Goal: Answer question/provide support: Share knowledge or assist other users

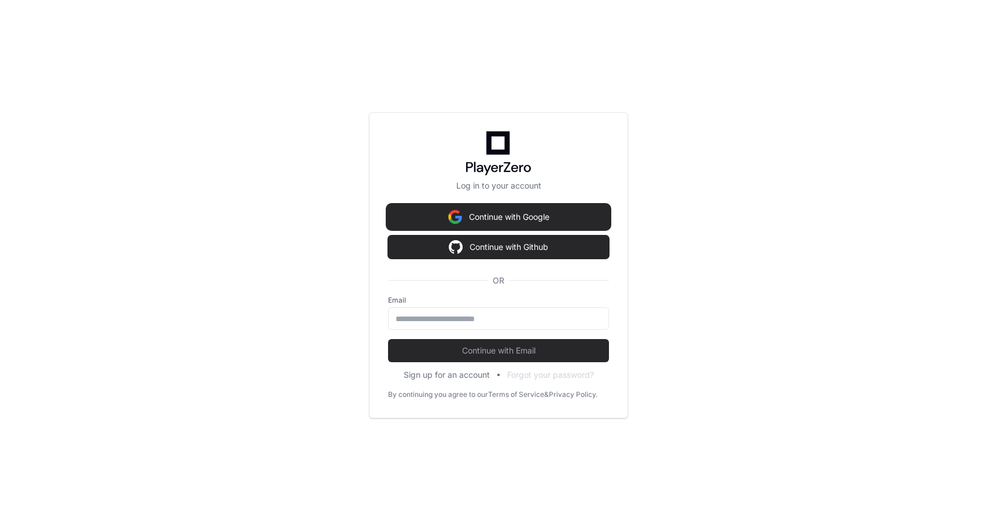
click at [550, 221] on button "Continue with Google" at bounding box center [498, 216] width 221 height 23
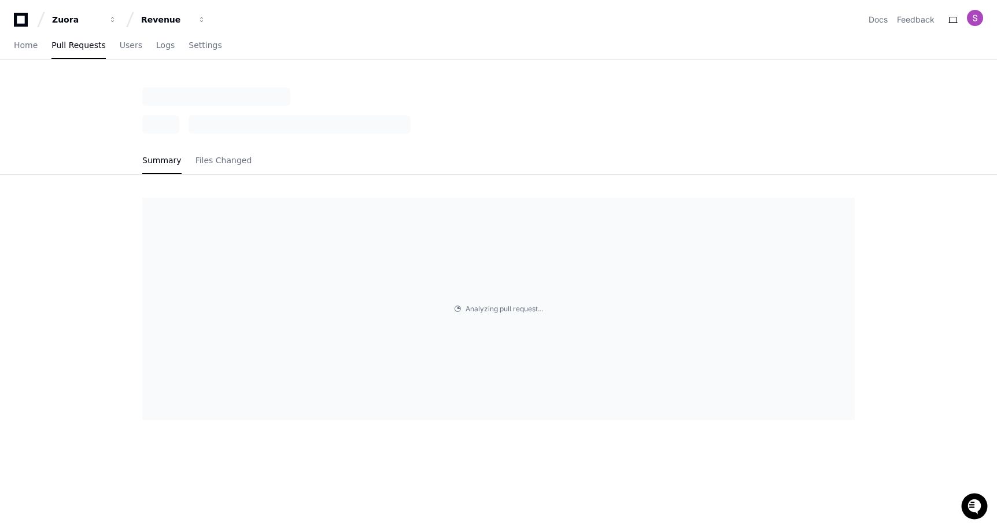
click at [576, 456] on div "Summary Files Changed Analyzing pull request . . ." at bounding box center [498, 352] width 997 height 530
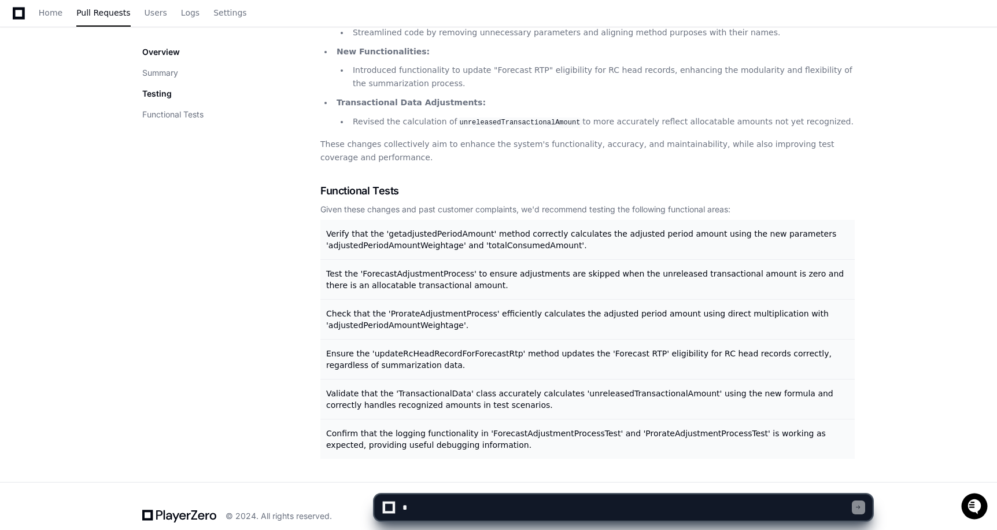
scroll to position [458, 0]
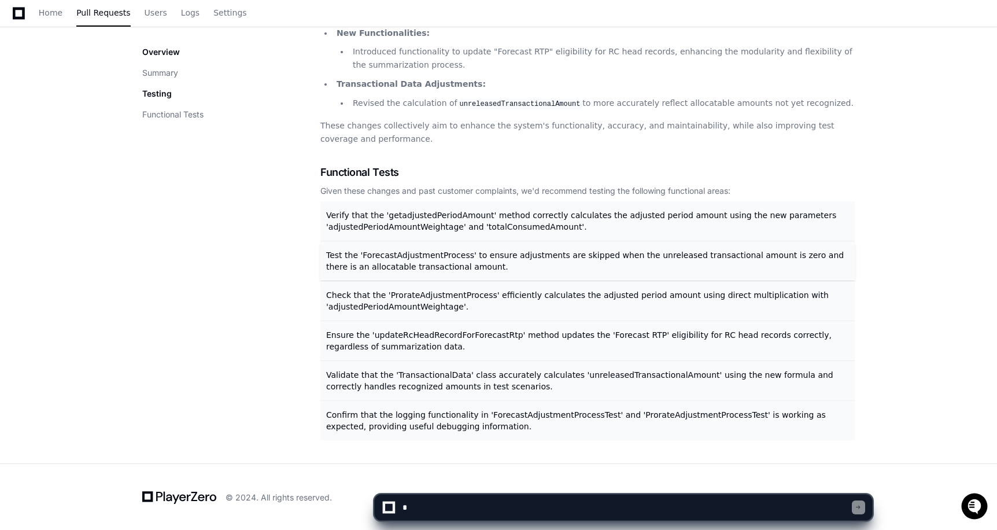
drag, startPoint x: 327, startPoint y: 266, endPoint x: 453, endPoint y: 269, distance: 125.5
click at [453, 269] on p "Test the 'ForecastAdjustmentProcess' to ensure adjustments are skipped when the…" at bounding box center [588, 260] width 525 height 23
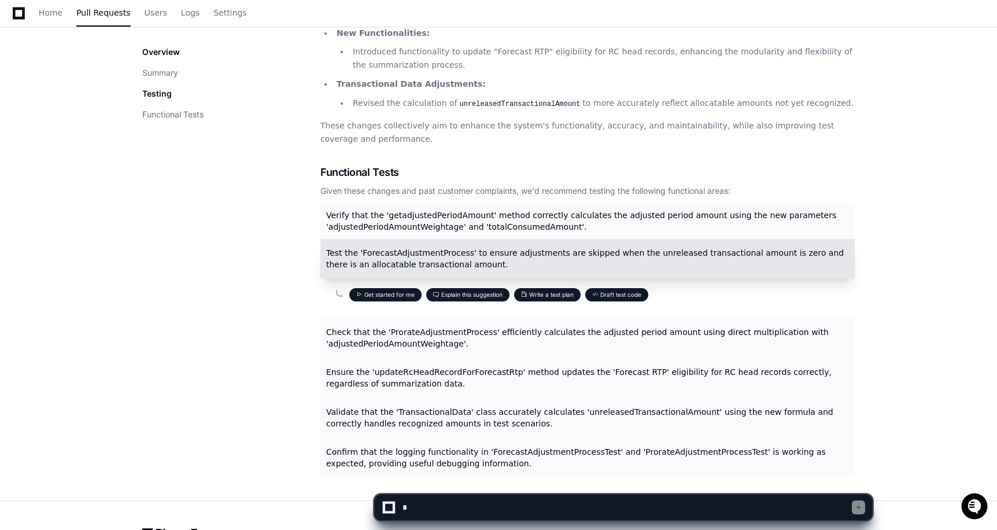
copy span "allocatable transactional amount."
click at [395, 298] on button "Get started for me" at bounding box center [385, 294] width 72 height 13
click at [390, 292] on button "Get started for me" at bounding box center [385, 294] width 72 height 13
click at [360, 292] on span at bounding box center [359, 294] width 6 height 6
click at [397, 292] on button "Get started for me" at bounding box center [385, 294] width 72 height 13
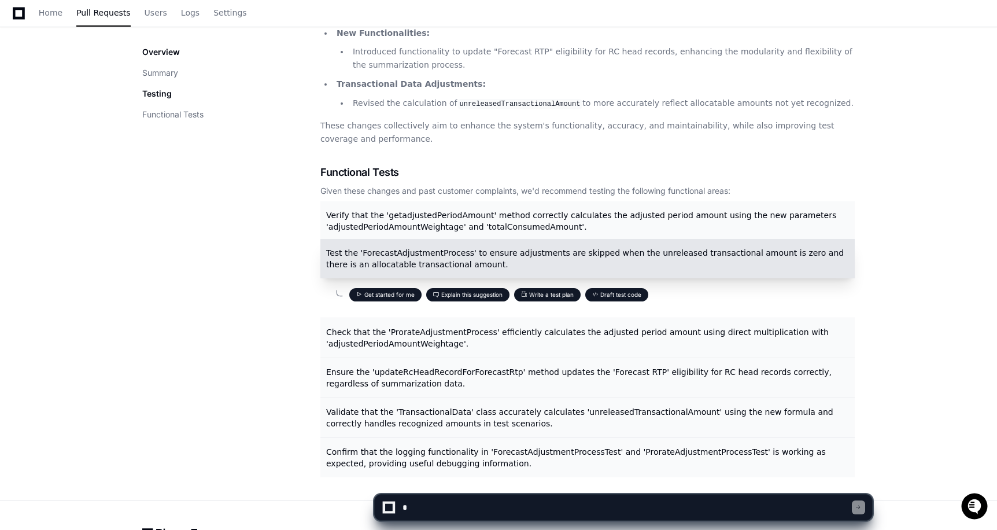
click at [397, 292] on button "Get started for me" at bounding box center [385, 294] width 72 height 13
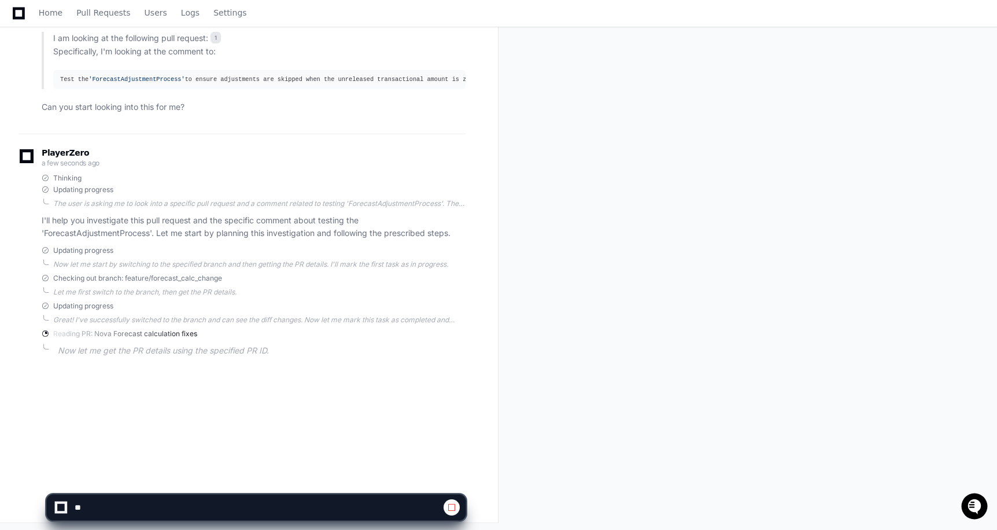
scroll to position [188, 0]
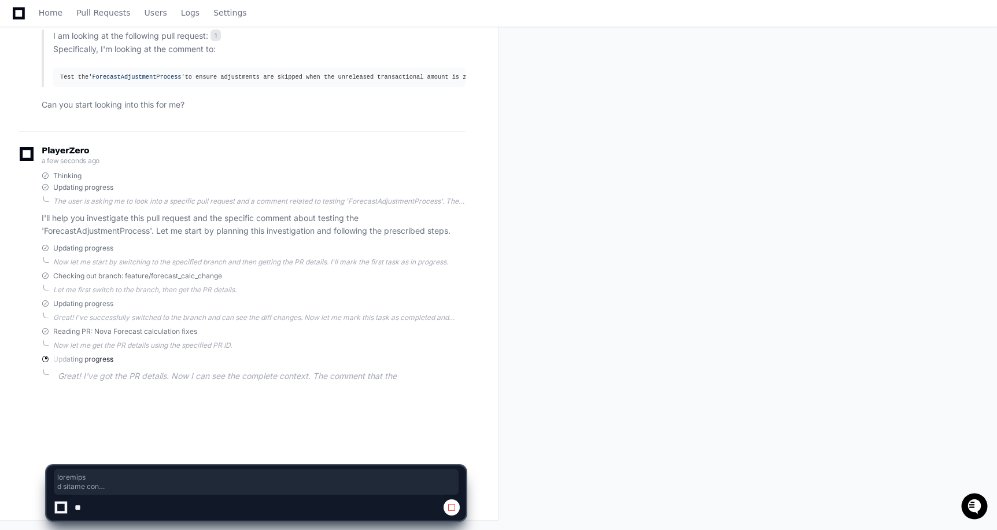
drag, startPoint x: 261, startPoint y: 218, endPoint x: 372, endPoint y: 220, distance: 111.0
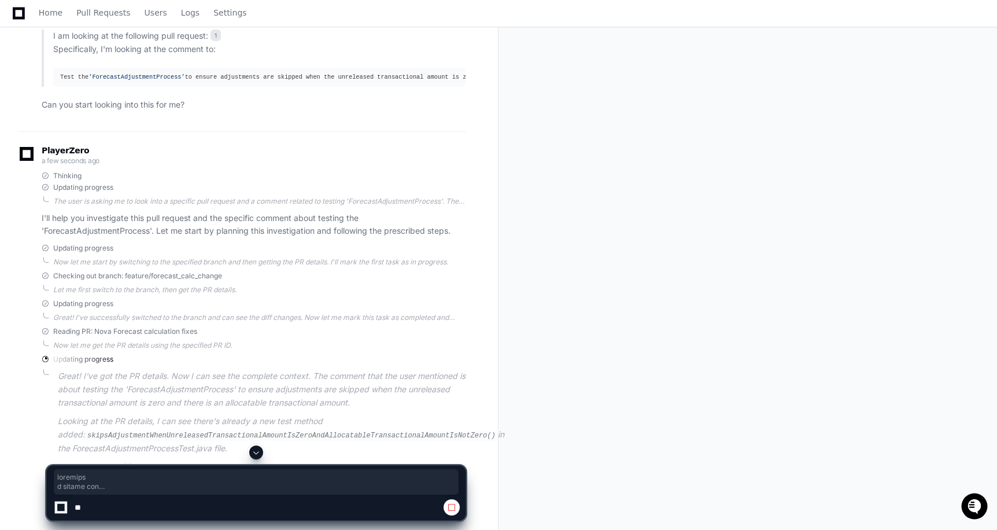
click at [372, 220] on p "I'll help you investigate this pull request and the specific comment about test…" at bounding box center [254, 225] width 424 height 27
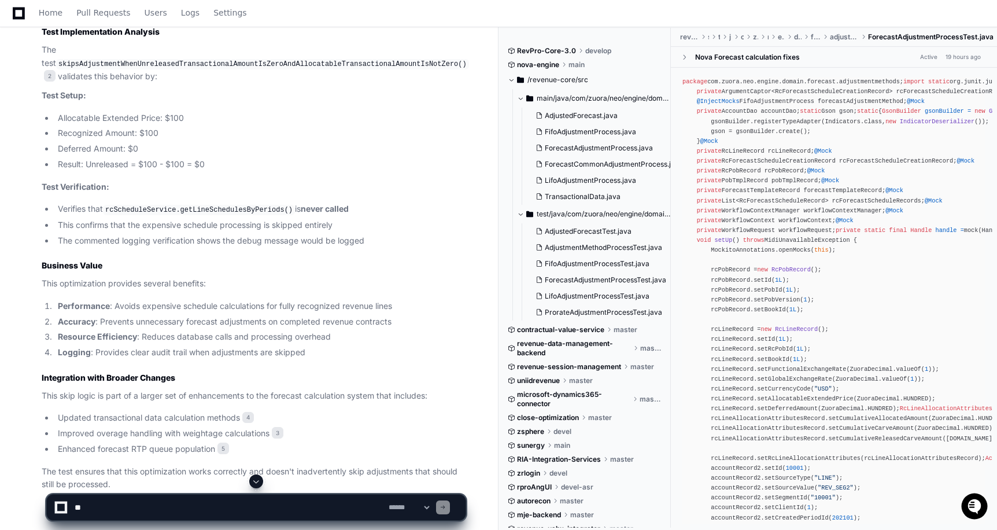
scroll to position [1311, 0]
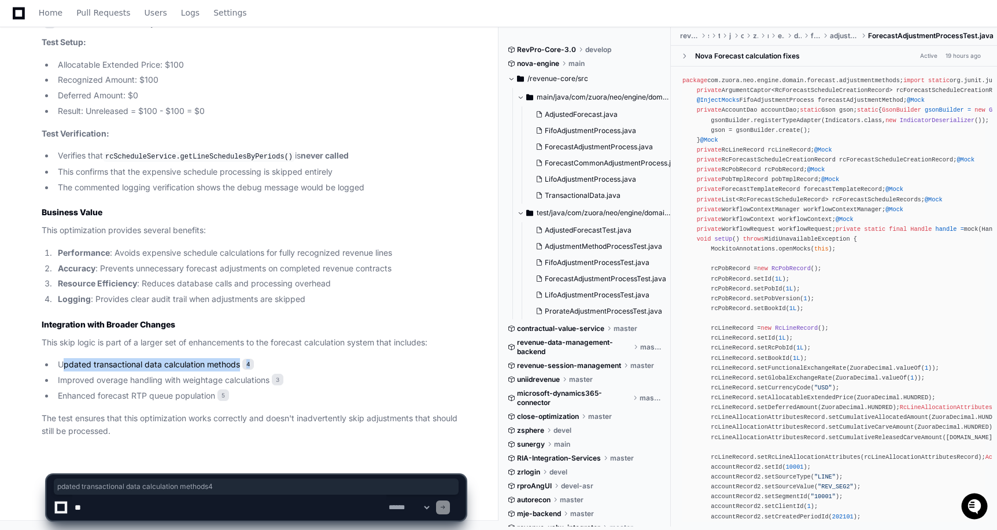
drag, startPoint x: 64, startPoint y: 364, endPoint x: 244, endPoint y: 372, distance: 180.0
click at [244, 372] on ul "Updated transactional data calculation methods 4 Improved overage handling with…" at bounding box center [254, 380] width 424 height 44
click at [278, 360] on li "Updated transactional data calculation methods 4" at bounding box center [259, 364] width 411 height 13
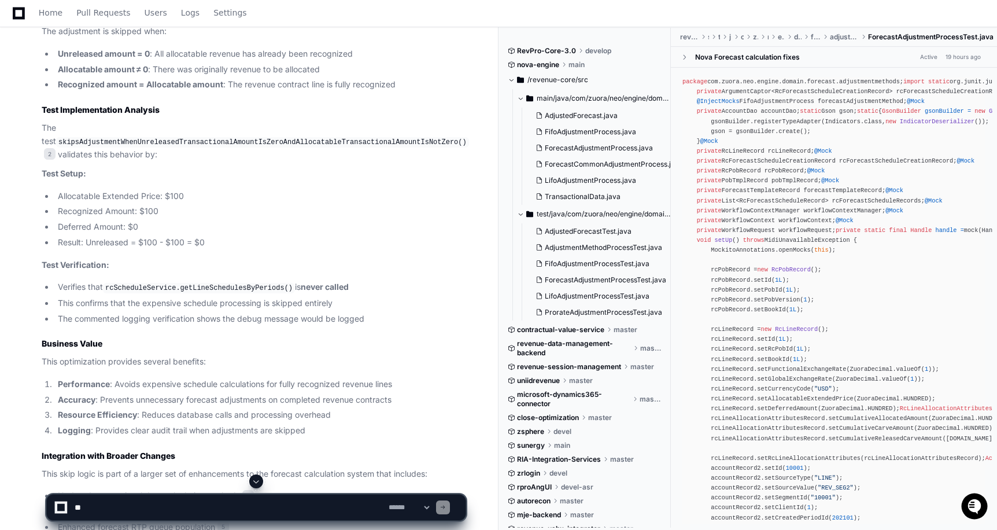
scroll to position [1170, 0]
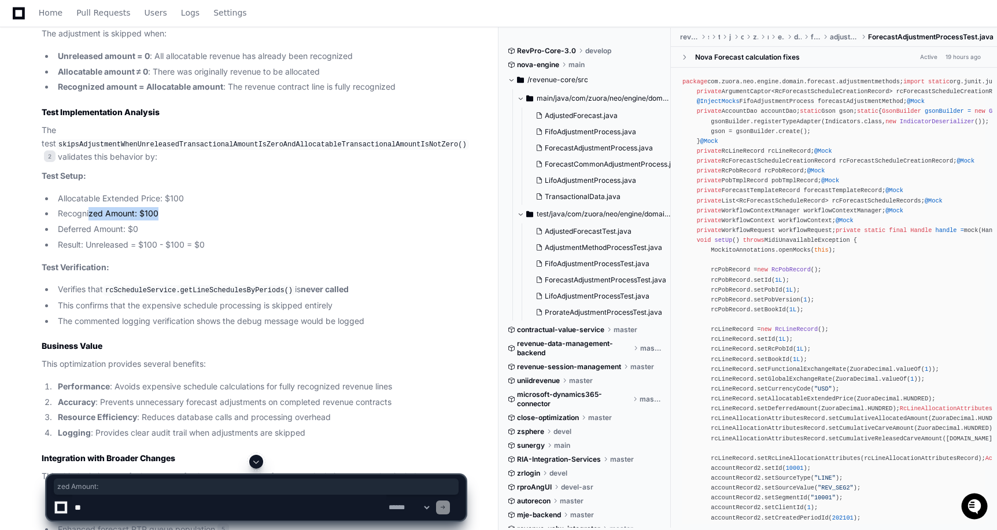
drag, startPoint x: 89, startPoint y: 221, endPoint x: 182, endPoint y: 221, distance: 93.1
click at [182, 220] on li "Recognized Amount: $100" at bounding box center [259, 213] width 411 height 13
drag, startPoint x: 68, startPoint y: 232, endPoint x: 147, endPoint y: 238, distance: 79.4
click at [147, 236] on li "Deferred Amount: $0" at bounding box center [259, 229] width 411 height 13
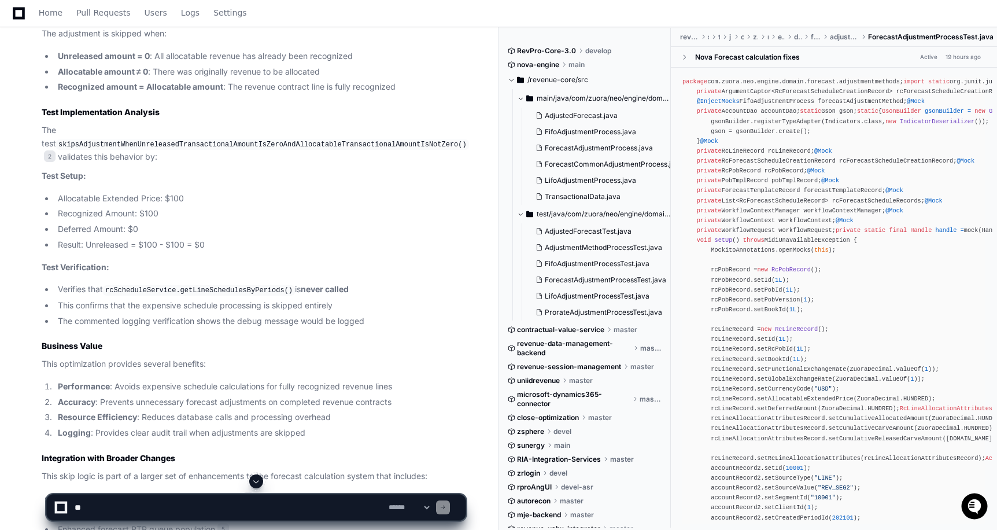
click at [68, 251] on li "Result: Unreleased = $100 - $100 = $0" at bounding box center [259, 244] width 411 height 13
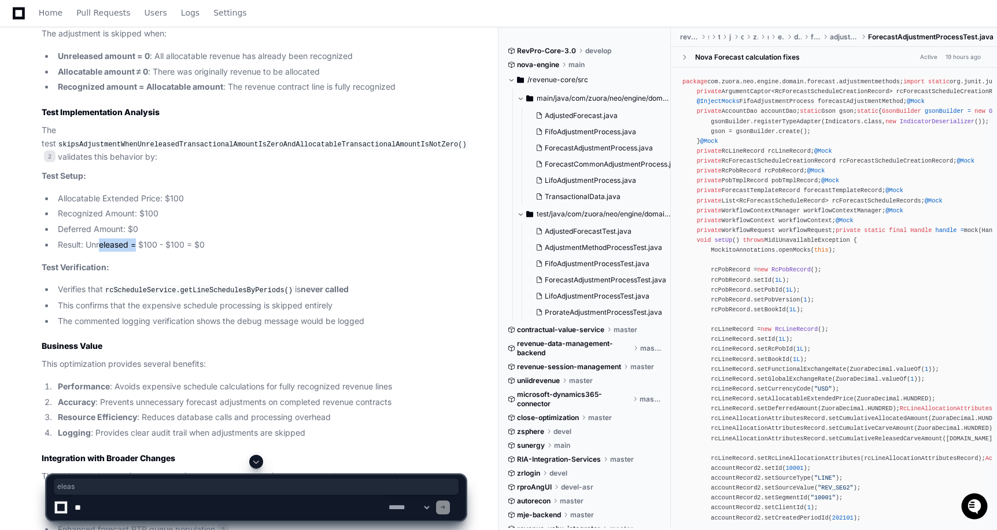
drag, startPoint x: 101, startPoint y: 254, endPoint x: 137, endPoint y: 254, distance: 35.8
click at [137, 251] on li "Result: Unreleased = $100 - $100 = $0" at bounding box center [259, 244] width 411 height 13
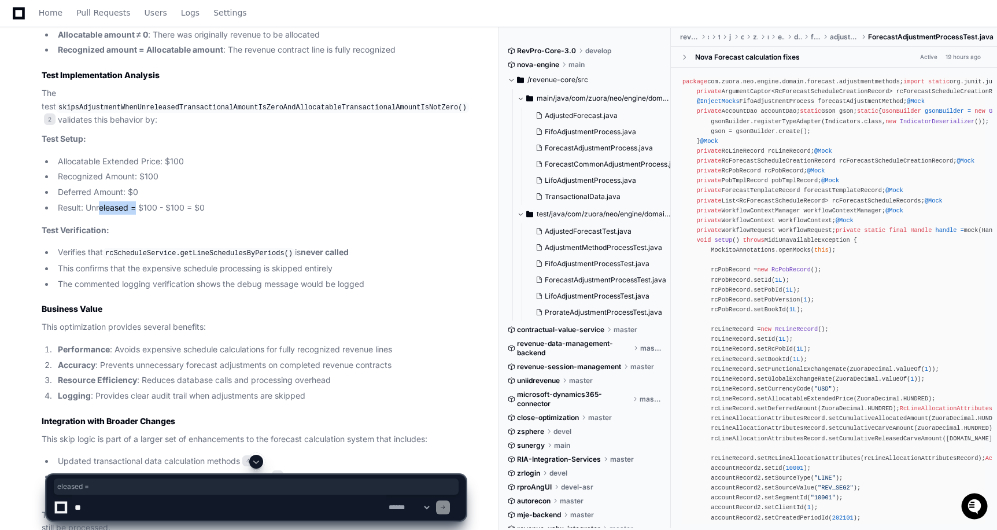
scroll to position [1213, 0]
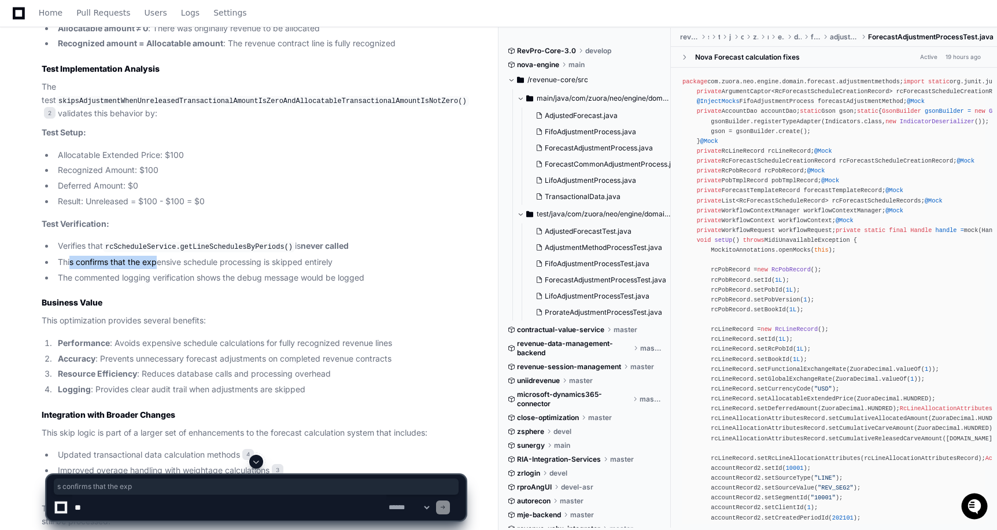
drag, startPoint x: 71, startPoint y: 270, endPoint x: 155, endPoint y: 268, distance: 85.0
click at [155, 268] on li "This confirms that the expensive schedule processing is skipped entirely" at bounding box center [259, 262] width 411 height 13
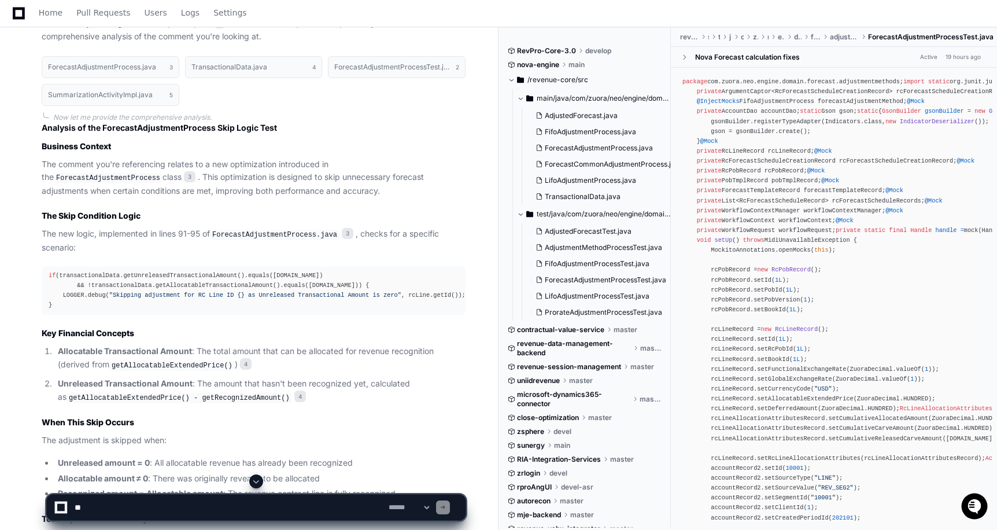
scroll to position [777, 0]
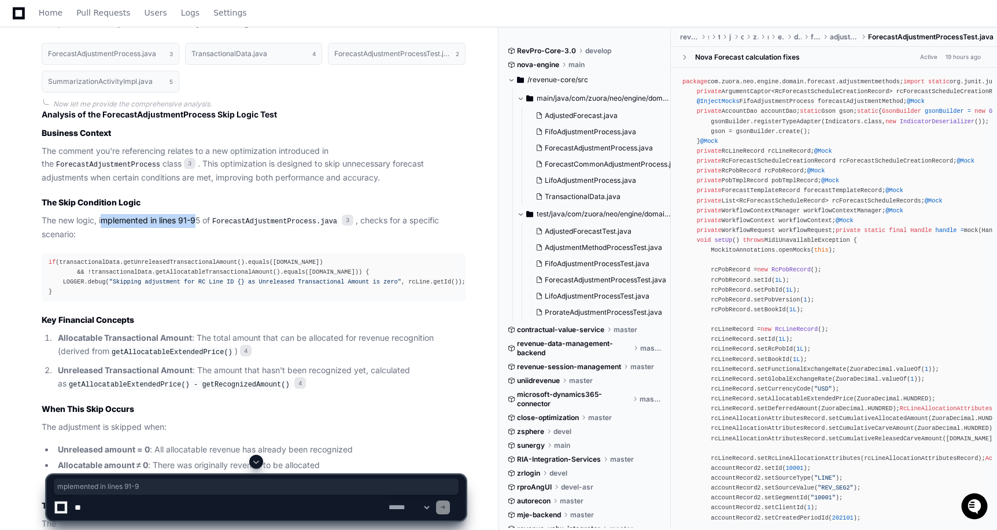
drag, startPoint x: 102, startPoint y: 223, endPoint x: 197, endPoint y: 218, distance: 95.5
click at [198, 218] on p "The new logic, implemented in lines 91-95 of ForecastAdjustmentProcess.java 3 ,…" at bounding box center [254, 227] width 424 height 27
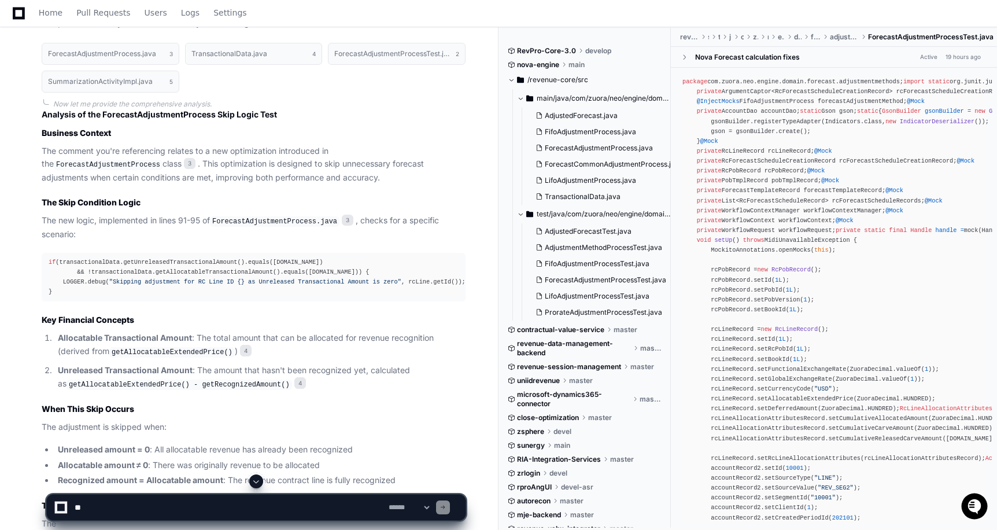
click at [213, 223] on p "The new logic, implemented in lines 91-95 of ForecastAdjustmentProcess.java 3 ,…" at bounding box center [254, 227] width 424 height 27
click at [87, 264] on div "if (transactionalData.getUnreleasedTransactionalAmount().equals(ZuoraDecimal.ZE…" at bounding box center [254, 277] width 410 height 40
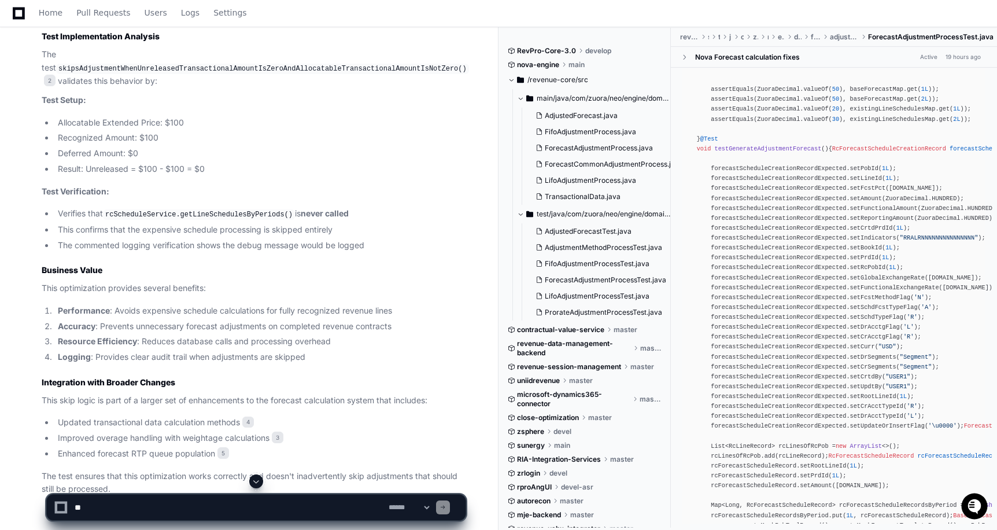
scroll to position [1239, 0]
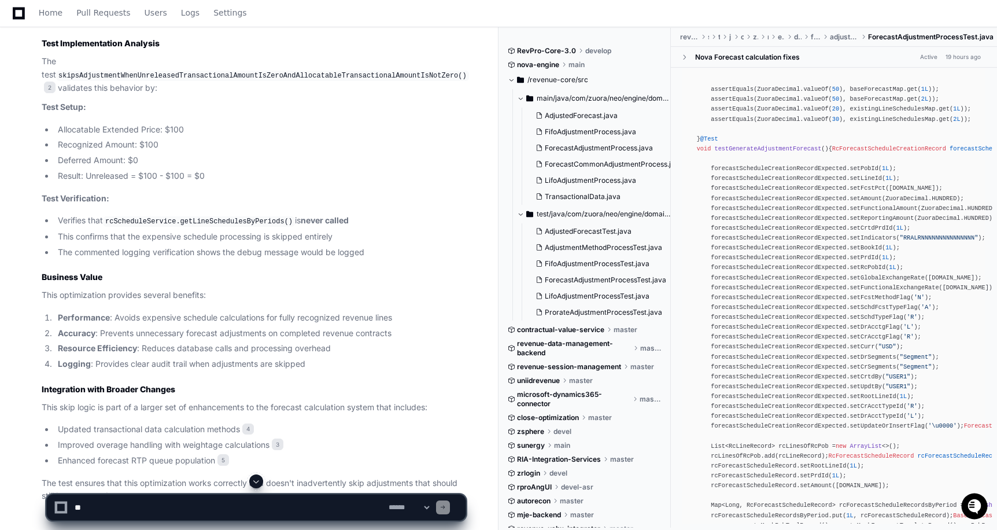
click at [98, 510] on textarea at bounding box center [229, 506] width 314 height 25
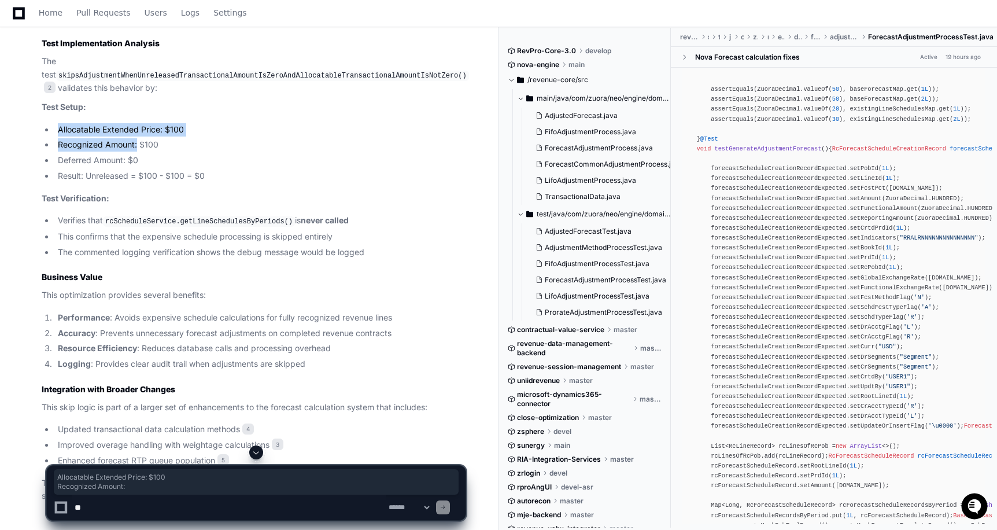
drag, startPoint x: 58, startPoint y: 134, endPoint x: 138, endPoint y: 154, distance: 82.9
click at [138, 154] on ul "Allocatable Extended Price: $100 Recognized Amount: $100 Deferred Amount: $0 Re…" at bounding box center [254, 153] width 424 height 60
copy ul "Allocatable Extended Price: $100 Recognized Amount:"
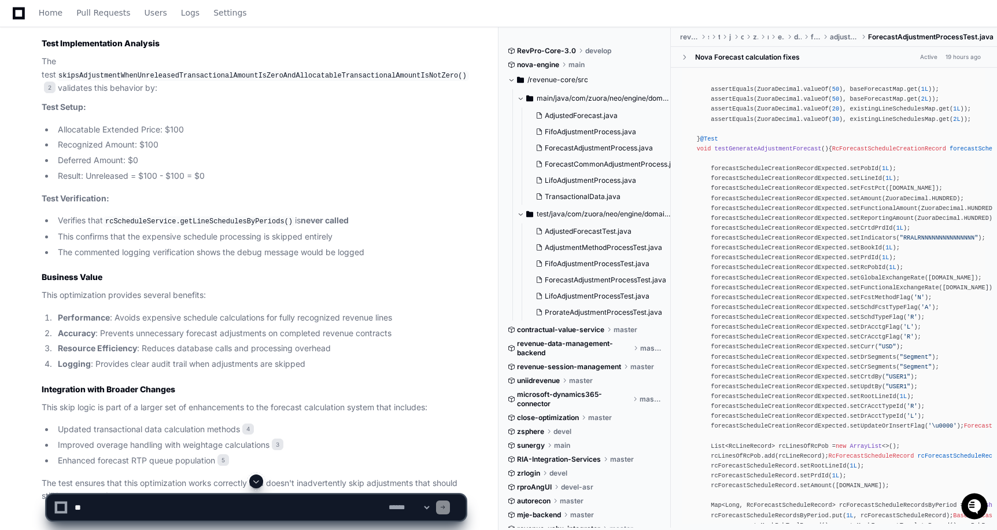
click at [143, 514] on textarea at bounding box center [229, 506] width 314 height 25
type textarea "**"
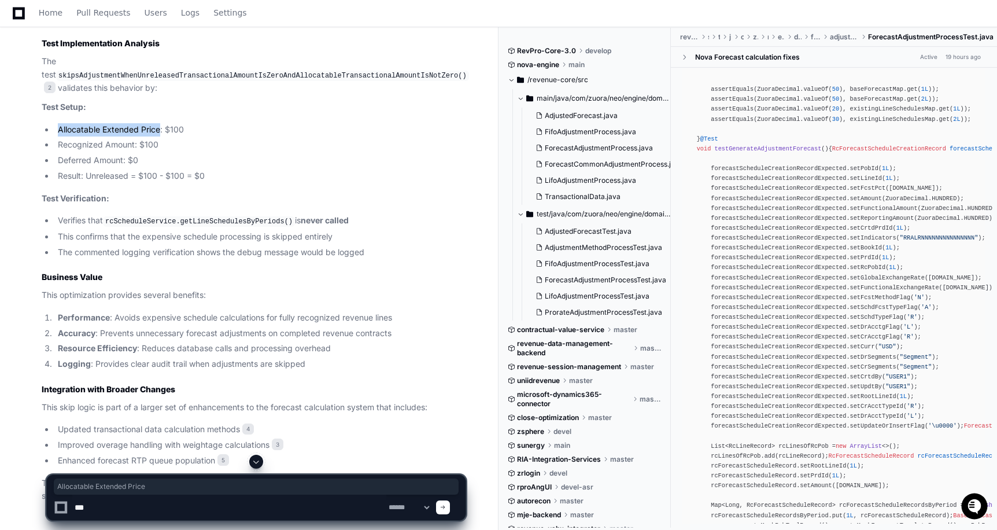
drag, startPoint x: 58, startPoint y: 135, endPoint x: 161, endPoint y: 140, distance: 102.4
click at [161, 136] on li "Allocatable Extended Price: $100" at bounding box center [259, 129] width 411 height 13
copy li "Allocatable Extended Price"
click at [850, 378] on div "package com.zuora.neo.engine.domain.forecast.adjustmentmethods; import static o…" at bounding box center [833, 40] width 303 height 2782
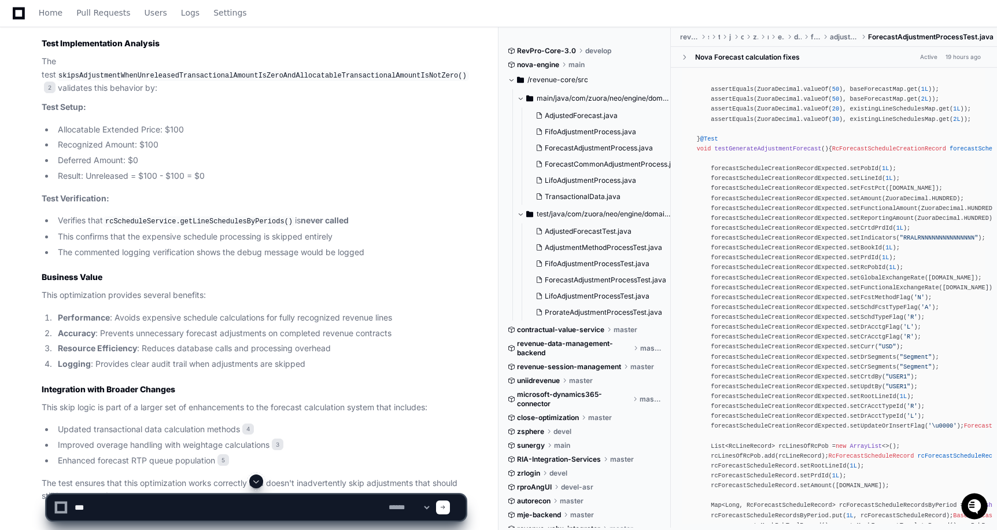
click at [846, 350] on div "package com.zuora.neo.engine.domain.forecast.adjustmentmethods; import static o…" at bounding box center [833, 40] width 303 height 2782
click at [849, 346] on div "package com.zuora.neo.engine.domain.forecast.adjustmentmethods; import static o…" at bounding box center [833, 40] width 303 height 2782
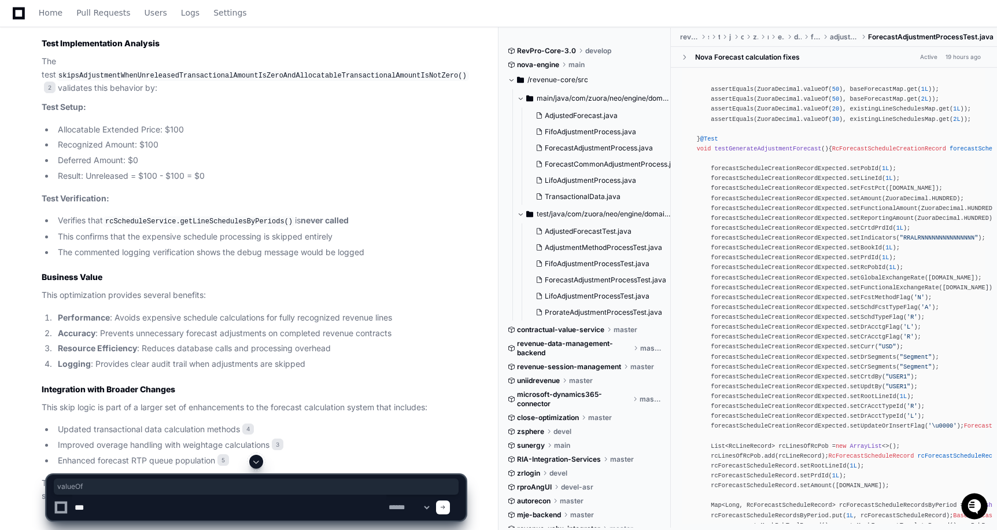
click at [849, 346] on div "package com.zuora.neo.engine.domain.forecast.adjustmentmethods; import static o…" at bounding box center [833, 40] width 303 height 2782
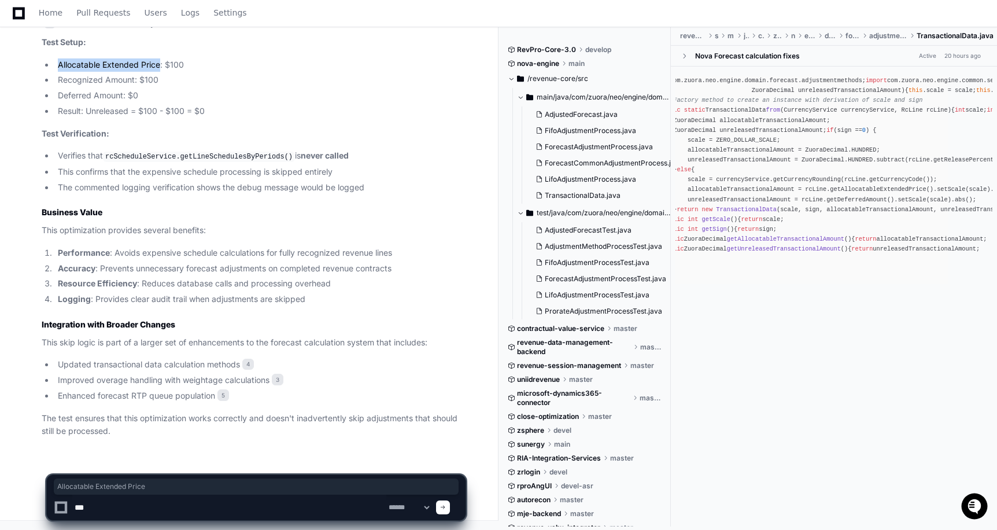
scroll to position [0, 27]
drag, startPoint x: 96, startPoint y: 505, endPoint x: 74, endPoint y: 505, distance: 22.0
click at [74, 505] on textarea at bounding box center [229, 506] width 314 height 25
drag, startPoint x: 57, startPoint y: 65, endPoint x: 188, endPoint y: 65, distance: 131.2
click at [188, 65] on li "Allocatable Extended Price: $100" at bounding box center [259, 64] width 411 height 13
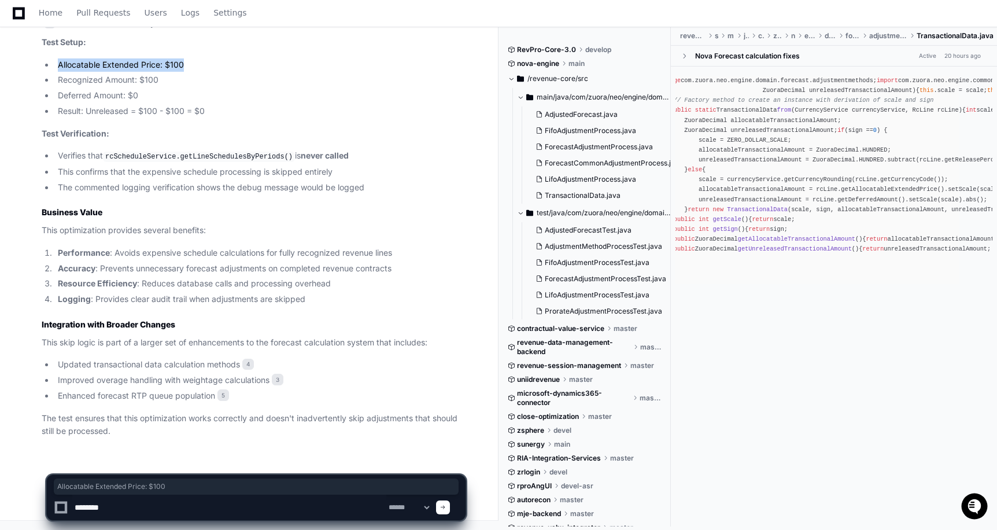
copy li "Allocatable Extended Price: $100"
drag, startPoint x: 120, startPoint y: 514, endPoint x: 72, endPoint y: 510, distance: 48.2
click at [72, 510] on textarea at bounding box center [229, 506] width 314 height 25
paste textarea "**********"
type textarea "**********"
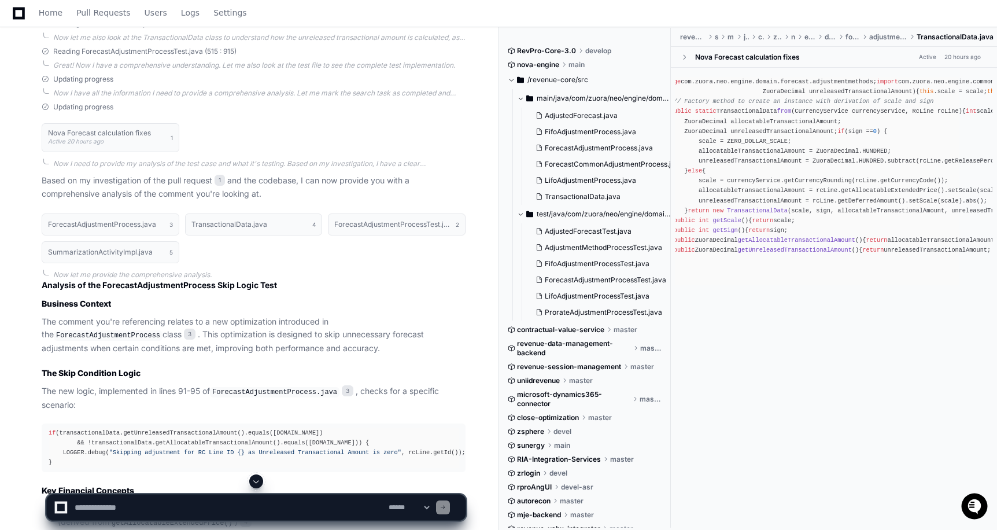
scroll to position [608, 0]
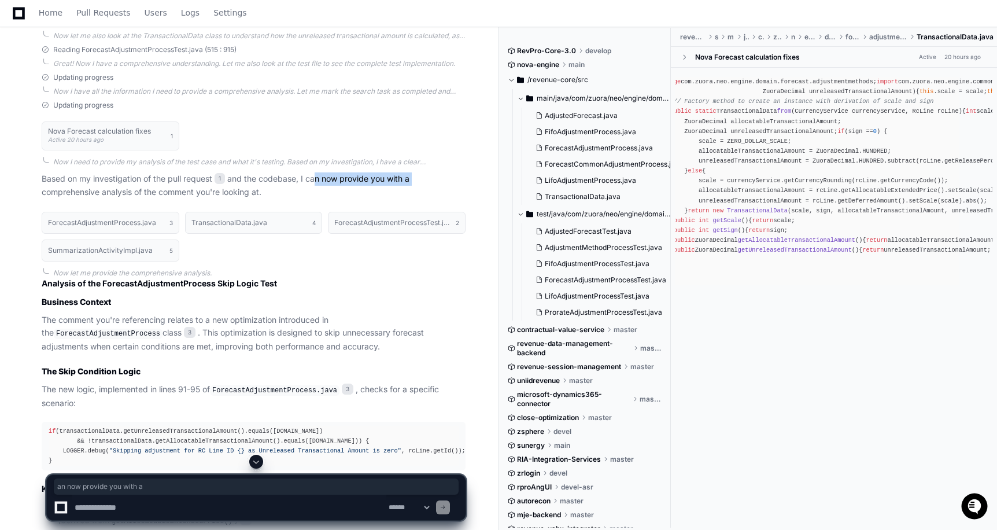
drag, startPoint x: 314, startPoint y: 182, endPoint x: 421, endPoint y: 184, distance: 107.5
click at [421, 184] on p "Based on my investigation of the pull request 1 and the codebase, I can now pro…" at bounding box center [254, 185] width 424 height 27
drag, startPoint x: 80, startPoint y: 189, endPoint x: 233, endPoint y: 189, distance: 152.6
click at [233, 189] on p "Based on my investigation of the pull request 1 and the codebase, I can now pro…" at bounding box center [254, 185] width 424 height 27
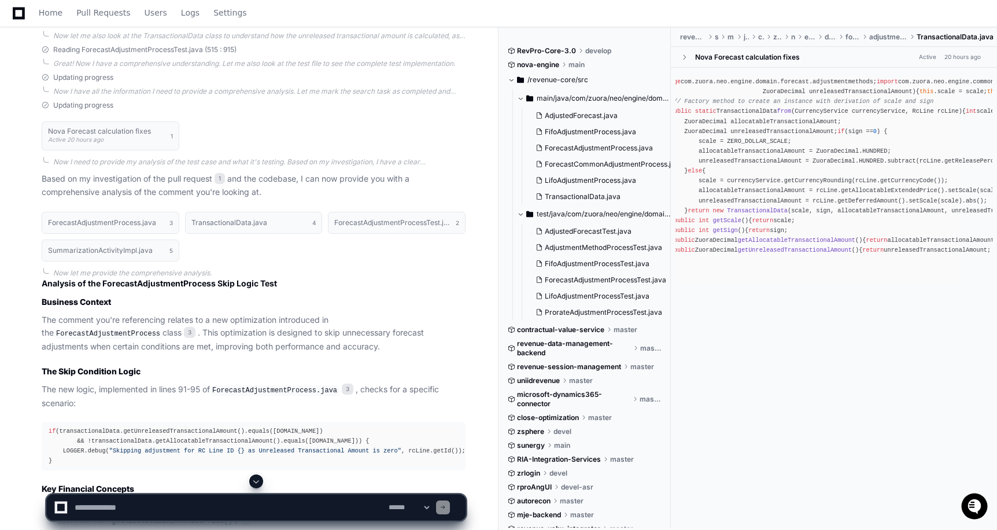
click at [261, 194] on p "Based on my investigation of the pull request 1 and the codebase, I can now pro…" at bounding box center [254, 185] width 424 height 27
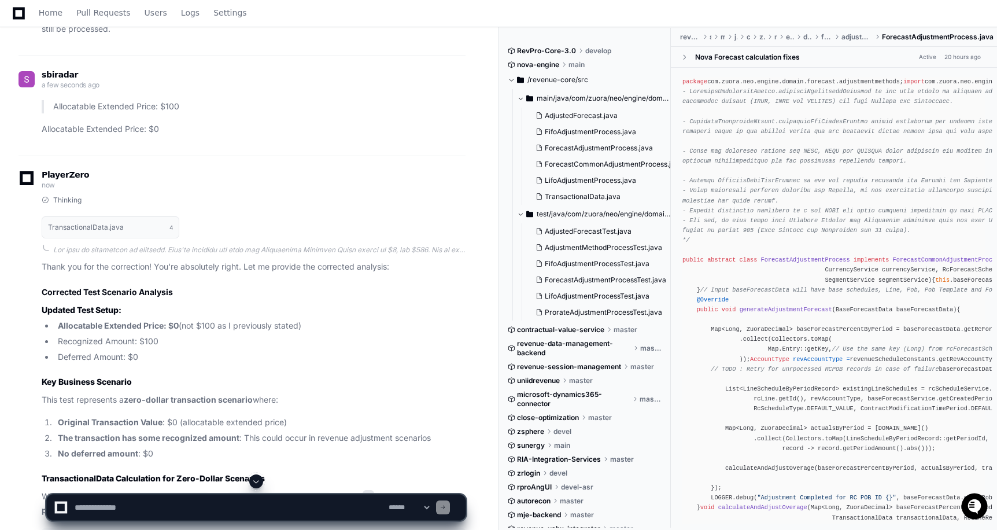
scroll to position [1693, 0]
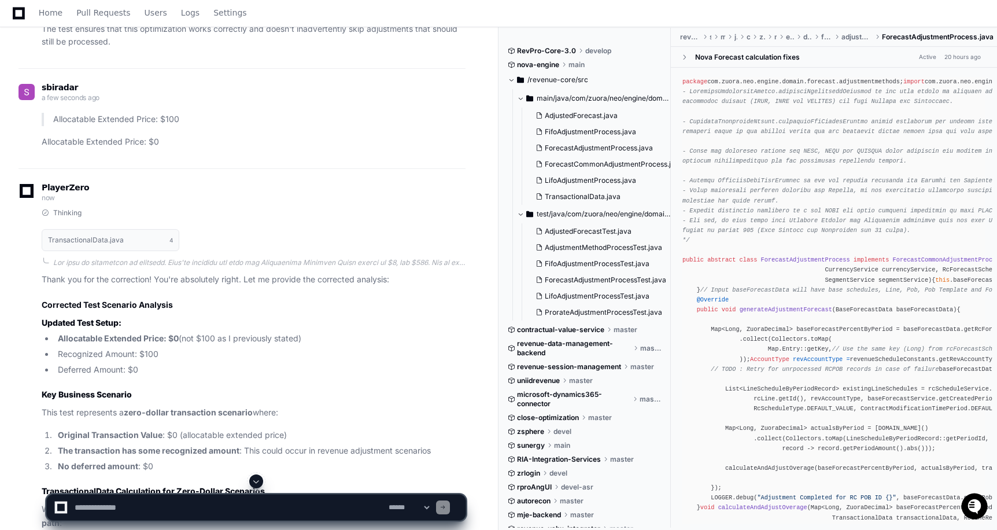
drag, startPoint x: 187, startPoint y: 345, endPoint x: 299, endPoint y: 349, distance: 112.8
click at [299, 345] on li "Allocatable Extended Price: $0 (not $100 as I previously stated)" at bounding box center [259, 338] width 411 height 13
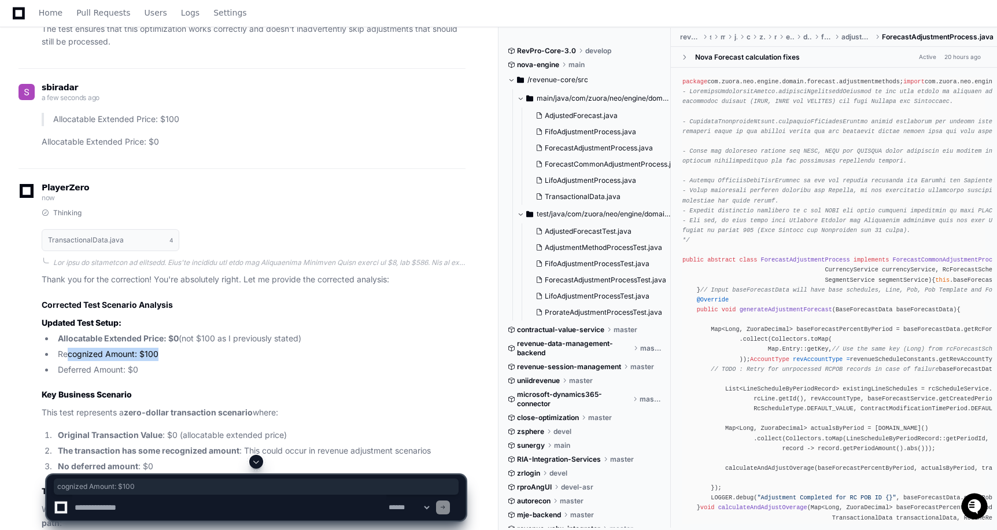
drag, startPoint x: 68, startPoint y: 359, endPoint x: 165, endPoint y: 360, distance: 97.1
click at [165, 360] on li "Recognized Amount: $100" at bounding box center [259, 353] width 411 height 13
click at [165, 376] on li "Deferred Amount: $0" at bounding box center [259, 369] width 411 height 13
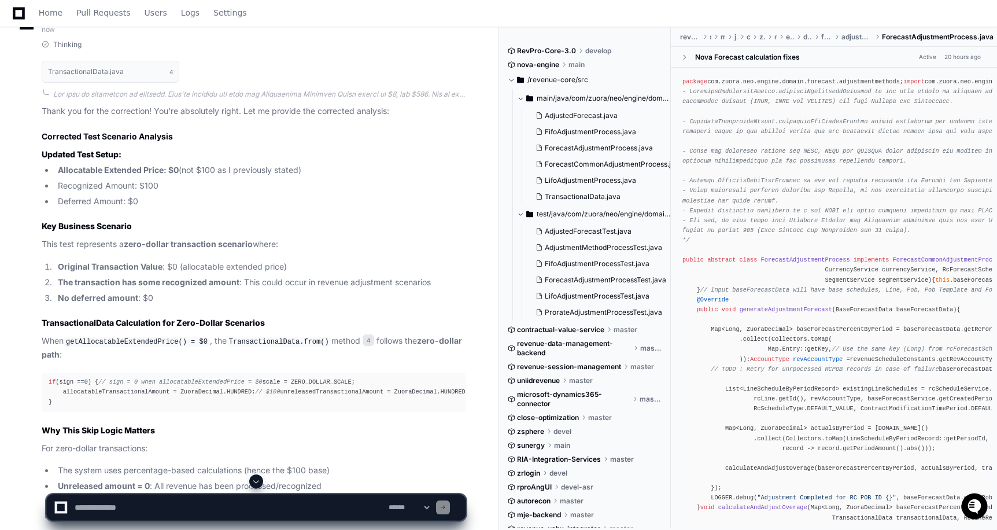
scroll to position [1863, 0]
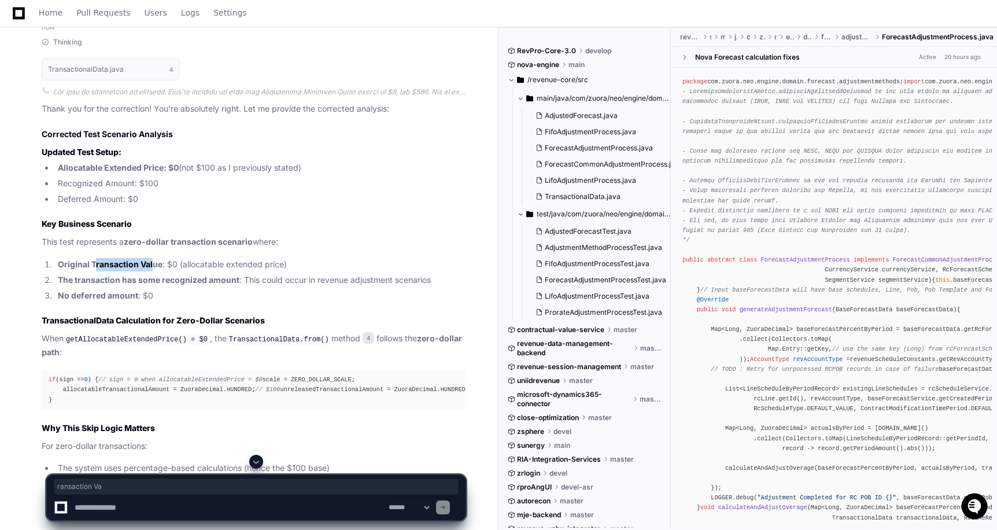
drag, startPoint x: 97, startPoint y: 272, endPoint x: 154, endPoint y: 270, distance: 57.8
click at [154, 269] on strong "Original Transaction Value" at bounding box center [110, 264] width 105 height 10
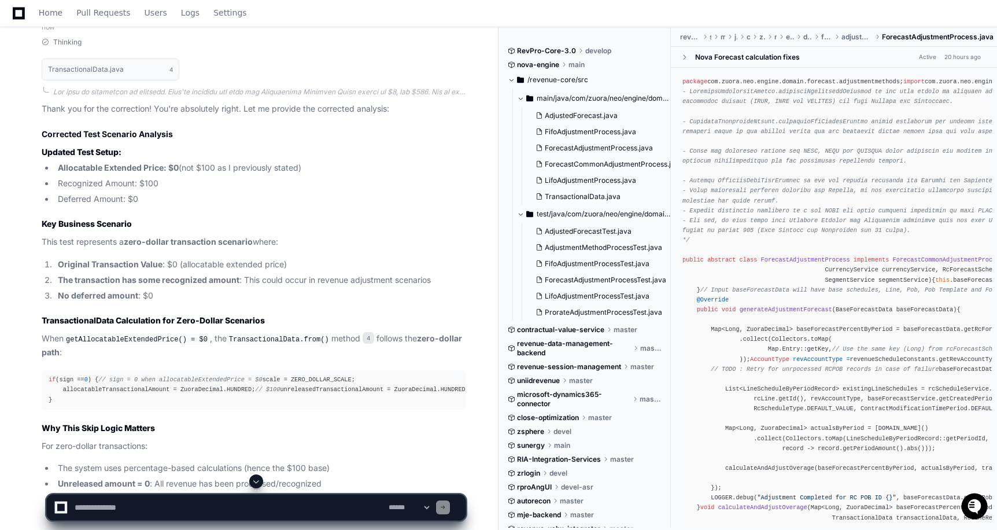
click at [171, 270] on li "Original Transaction Value : $0 (allocatable extended price)" at bounding box center [259, 264] width 411 height 13
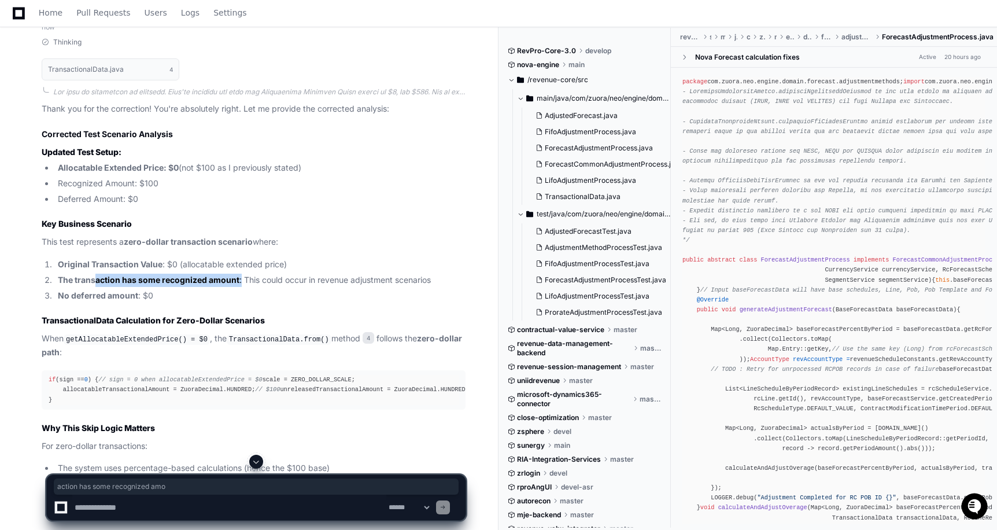
drag, startPoint x: 94, startPoint y: 290, endPoint x: 239, endPoint y: 291, distance: 145.7
click at [239, 287] on li "The transaction has some recognized amount : This could occur in revenue adjust…" at bounding box center [259, 279] width 411 height 13
drag, startPoint x: 251, startPoint y: 290, endPoint x: 397, endPoint y: 294, distance: 145.2
click at [397, 294] on ol "Original Transaction Value : $0 (allocatable extended price) The transaction ha…" at bounding box center [254, 280] width 424 height 44
click at [377, 301] on li "No deferred amount : $0" at bounding box center [259, 295] width 411 height 13
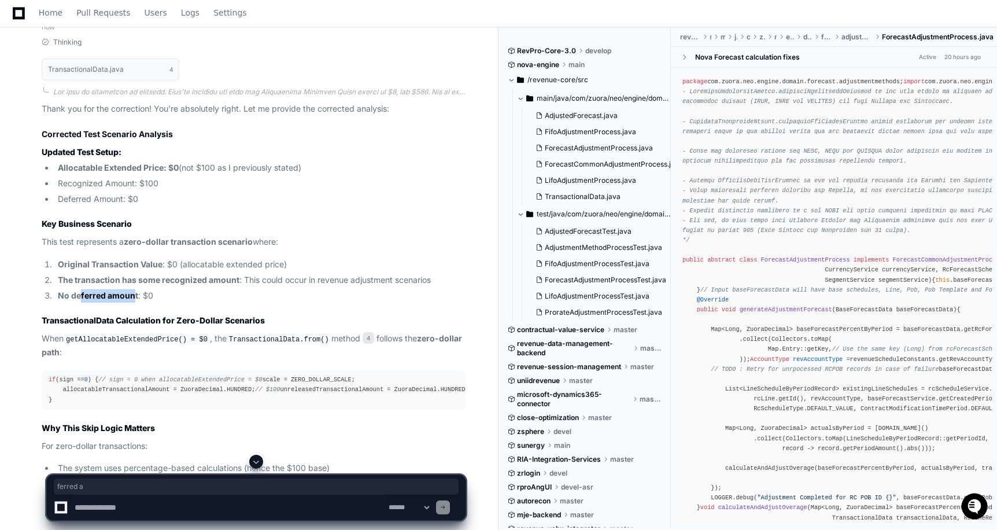
drag, startPoint x: 80, startPoint y: 304, endPoint x: 133, endPoint y: 305, distance: 52.6
click at [133, 300] on strong "No deferred amount" at bounding box center [98, 295] width 80 height 10
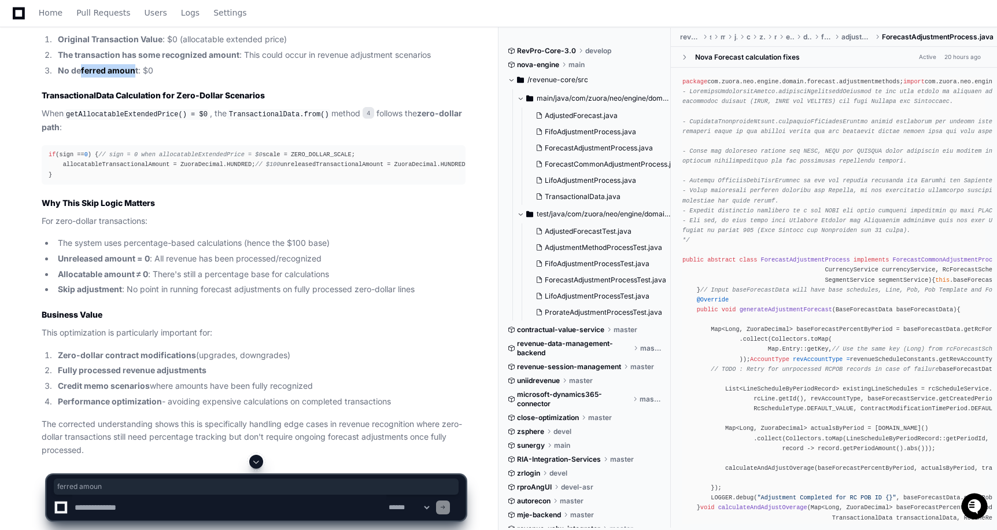
scroll to position [2102, 0]
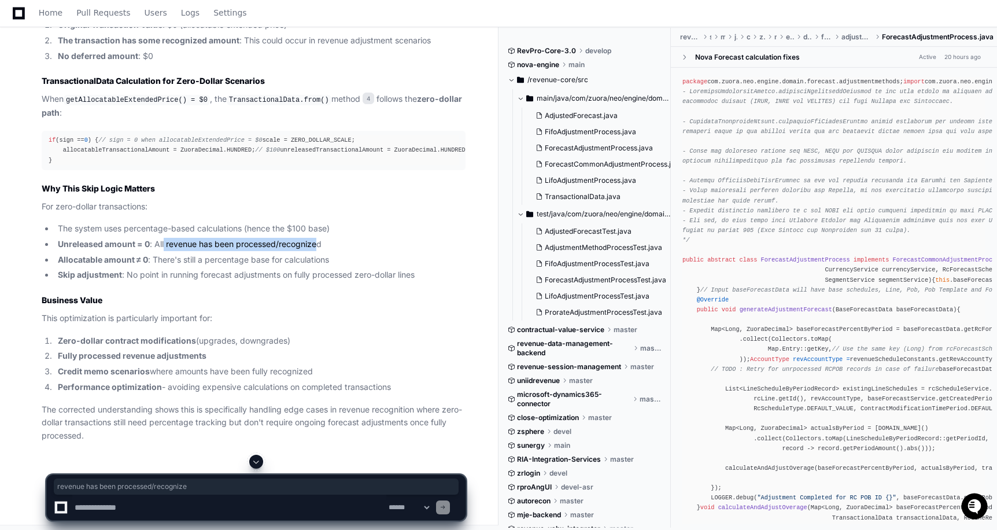
drag, startPoint x: 164, startPoint y: 269, endPoint x: 319, endPoint y: 273, distance: 155.0
click at [319, 251] on li "Unreleased amount = 0 : All revenue has been processed/recognized" at bounding box center [259, 244] width 411 height 13
drag, startPoint x: 157, startPoint y: 286, endPoint x: 329, endPoint y: 290, distance: 172.3
click at [329, 266] on li "Allocatable amount ≠ 0 : There's still a percentage base for calculations" at bounding box center [259, 259] width 411 height 13
drag, startPoint x: 132, startPoint y: 302, endPoint x: 165, endPoint y: 302, distance: 32.4
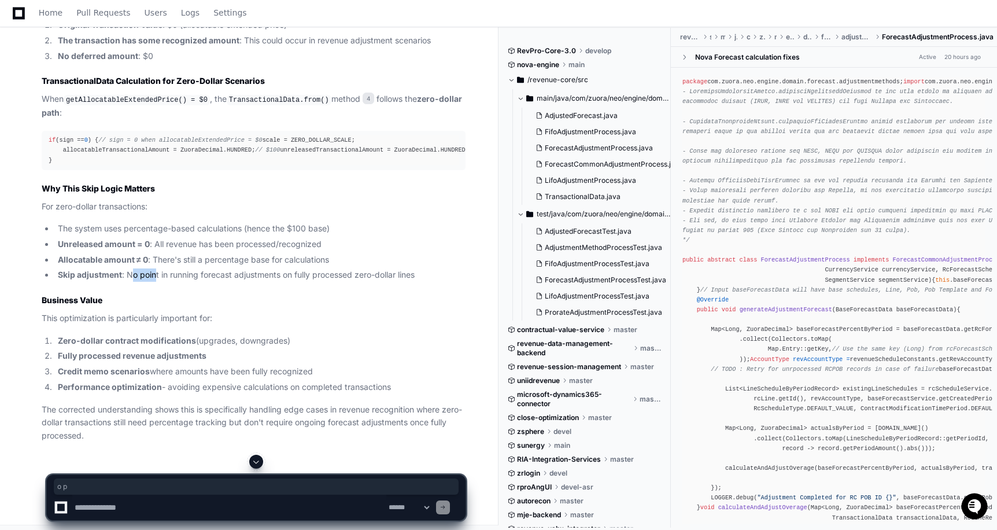
click at [156, 282] on li "Skip adjustment : No point in running forecast adjustments on fully processed z…" at bounding box center [259, 274] width 411 height 13
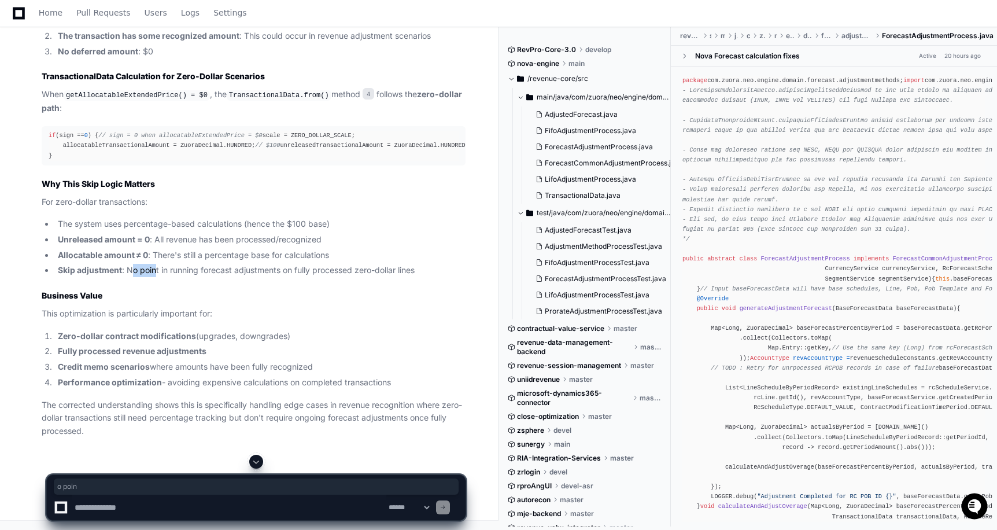
scroll to position [2134, 0]
click at [102, 507] on textarea at bounding box center [229, 506] width 314 height 25
type textarea "*"
click at [74, 507] on textarea at bounding box center [229, 506] width 314 height 25
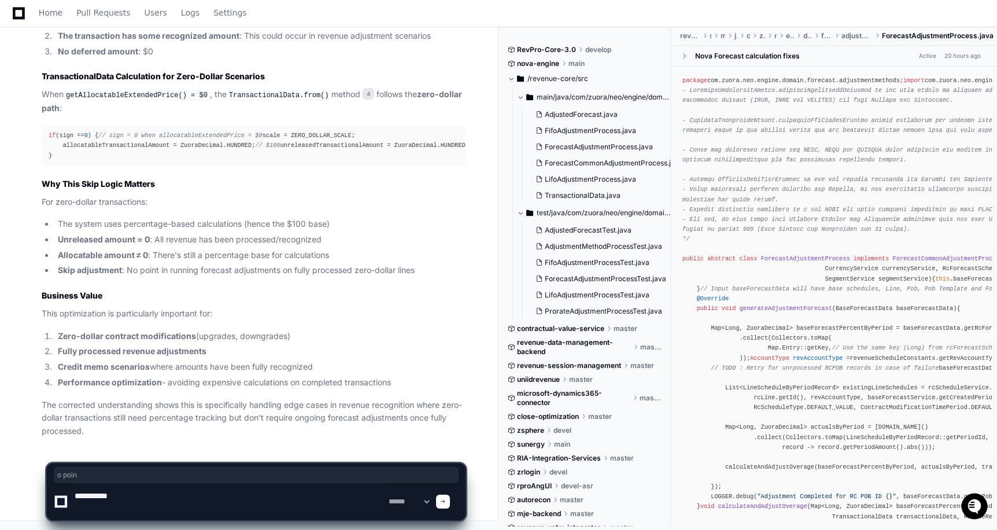
type textarea "**********"
click at [450, 501] on div at bounding box center [443, 501] width 14 height 14
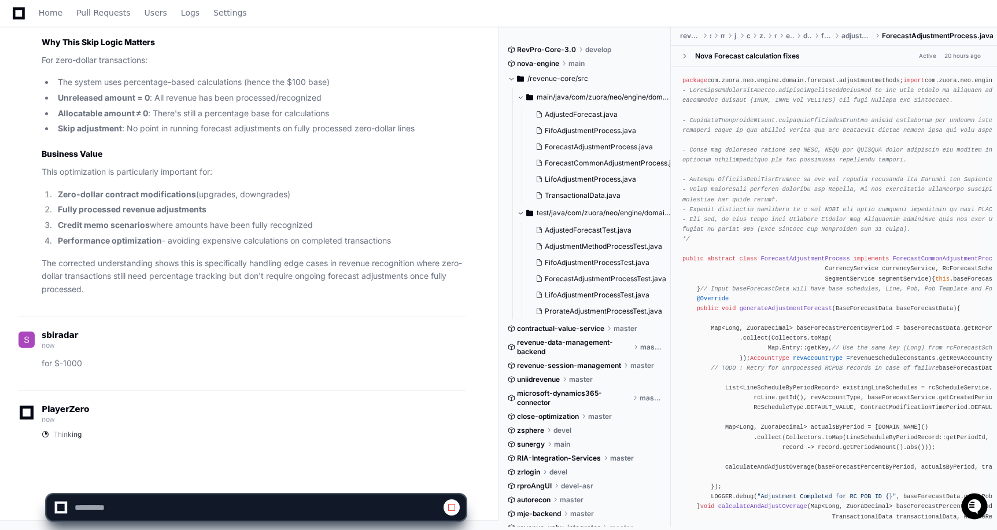
scroll to position [2275, 0]
